Goal: Information Seeking & Learning: Learn about a topic

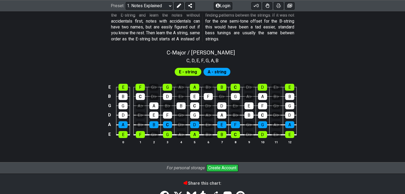
scroll to position [468, 0]
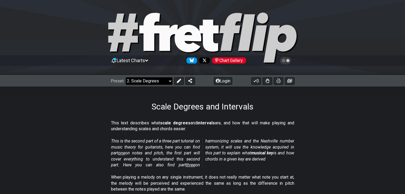
click at [156, 84] on select "Welcome to #fretflip! Initial Preset Custom Preset Minor Pentatonic Major Penta…" at bounding box center [149, 80] width 47 height 7
click at [224, 143] on em "This is the second part of a three part tutorial on music theory for guitarists…" at bounding box center [202, 153] width 183 height 29
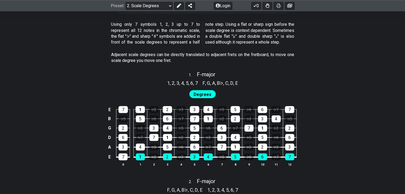
scroll to position [309, 0]
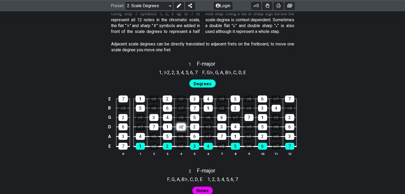
click at [183, 124] on div "♭2" at bounding box center [180, 126] width 9 height 7
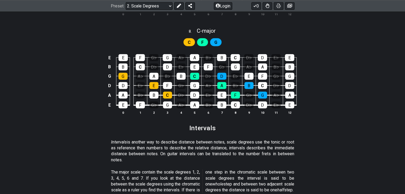
scroll to position [1245, 0]
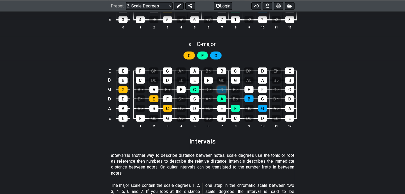
click at [221, 88] on div "D" at bounding box center [221, 89] width 9 height 7
click at [222, 90] on div "D" at bounding box center [221, 89] width 9 height 7
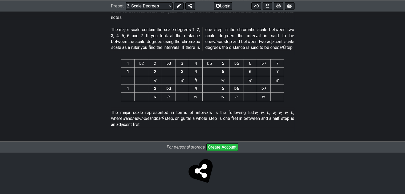
scroll to position [1407, 0]
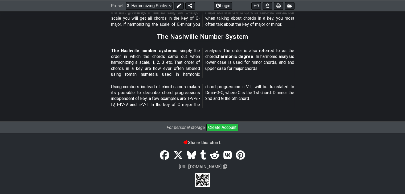
scroll to position [665, 0]
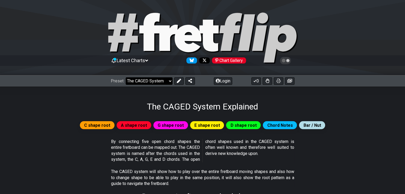
click at [164, 81] on select "Welcome to #fretflip! Initial Preset Custom Preset Minor Pentatonic Major Penta…" at bounding box center [149, 80] width 47 height 7
click at [223, 152] on p "By connecting five open chord shapes the entire fretboard can be mapped out. Th…" at bounding box center [202, 151] width 183 height 24
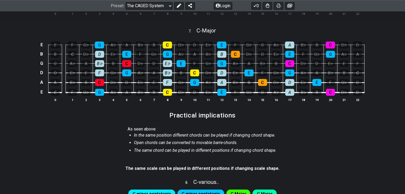
scroll to position [458, 0]
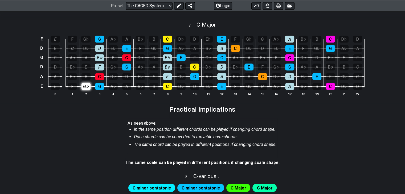
click at [83, 85] on div "G♭" at bounding box center [85, 86] width 9 height 7
click at [88, 89] on div "G♭" at bounding box center [85, 86] width 9 height 7
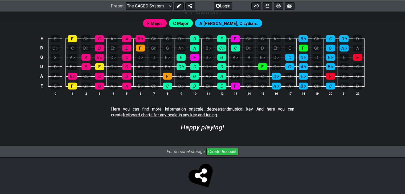
scroll to position [1471, 0]
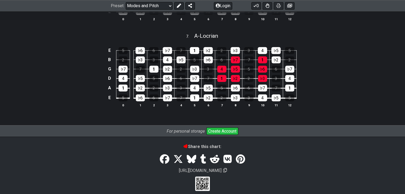
scroll to position [657, 0]
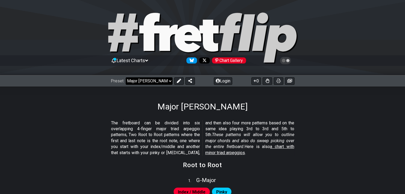
click at [150, 80] on select "Welcome to #fretflip! Initial Preset Custom Preset Minor Pentatonic Major Penta…" at bounding box center [149, 80] width 47 height 7
click at [126, 77] on select "Welcome to #fretflip! Initial Preset Custom Preset Minor Pentatonic Major Penta…" at bounding box center [149, 80] width 47 height 7
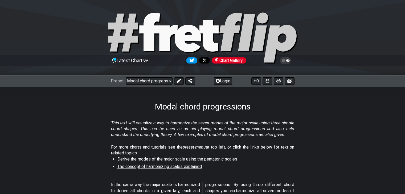
click at [82, 120] on section "This text will visualize a way to harmonize the seven modes of the major scale …" at bounding box center [202, 130] width 405 height 24
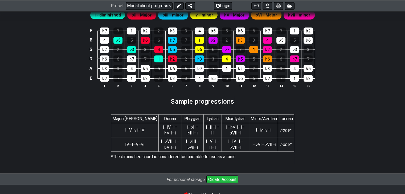
scroll to position [968, 0]
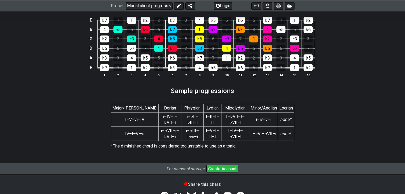
click at [343, 118] on section "Major/[PERSON_NAME] Phrygian Lydian Mixolydian Minor/Aeolian Locrian I–V–vi–IV …" at bounding box center [202, 126] width 405 height 54
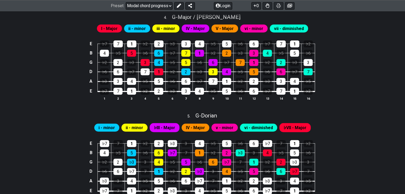
scroll to position [0, 0]
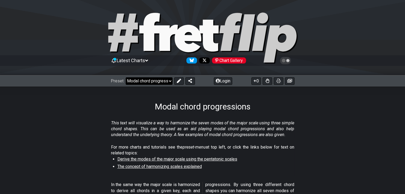
click at [165, 83] on select "Welcome to #fretflip! Initial Preset Custom Preset Minor Pentatonic Major Penta…" at bounding box center [149, 80] width 47 height 7
click at [126, 77] on select "Welcome to #fretflip! Initial Preset Custom Preset Minor Pentatonic Major Penta…" at bounding box center [149, 80] width 47 height 7
select select "/welcome"
select select "C"
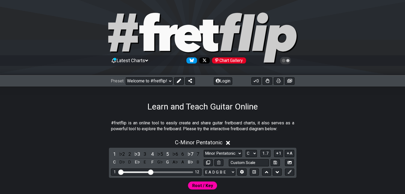
click at [370, 79] on div "Preset Welcome to #fretflip! Initial Preset Custom Preset Minor Pentatonic Majo…" at bounding box center [202, 81] width 405 height 12
